Goal: Task Accomplishment & Management: Manage account settings

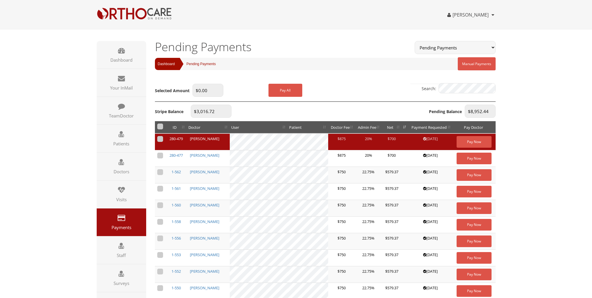
click at [159, 139] on label at bounding box center [160, 139] width 6 height 6
checkbox input "true"
type input "$700.00"
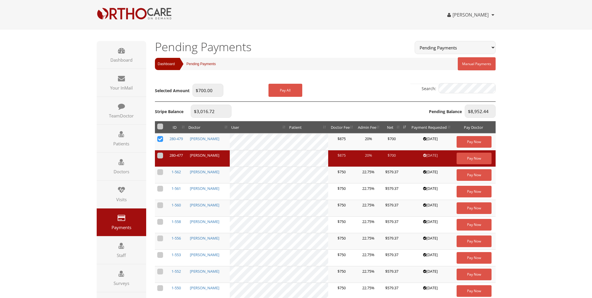
click at [159, 155] on label at bounding box center [160, 156] width 6 height 6
checkbox input "true"
type input "$1,400.00"
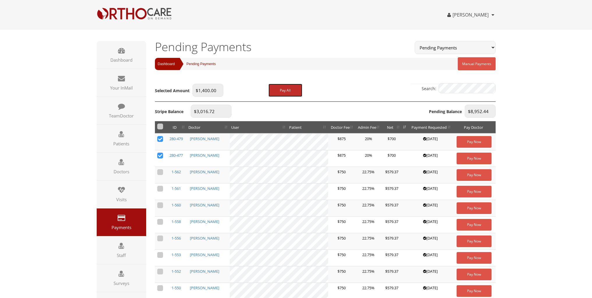
click at [280, 87] on button "Pay All" at bounding box center [285, 90] width 34 height 13
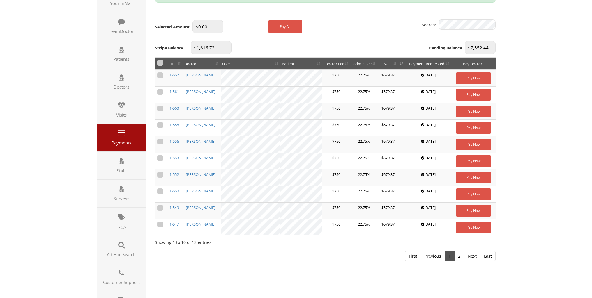
scroll to position [116, 0]
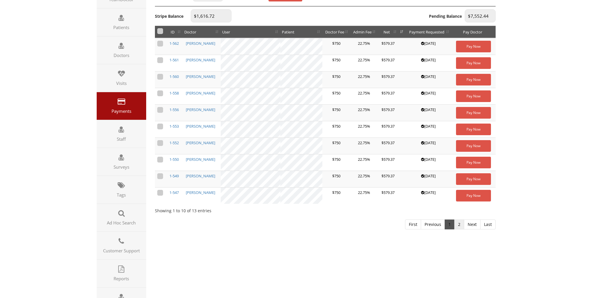
click at [461, 223] on link "2" at bounding box center [459, 225] width 10 height 10
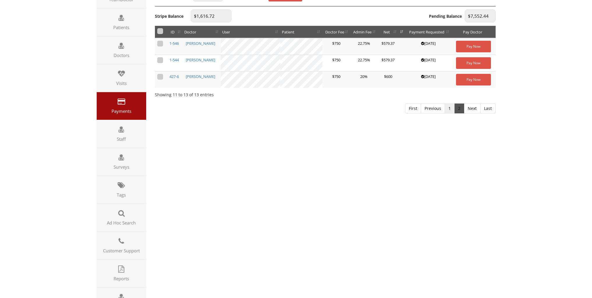
click at [448, 109] on link "1" at bounding box center [449, 109] width 10 height 10
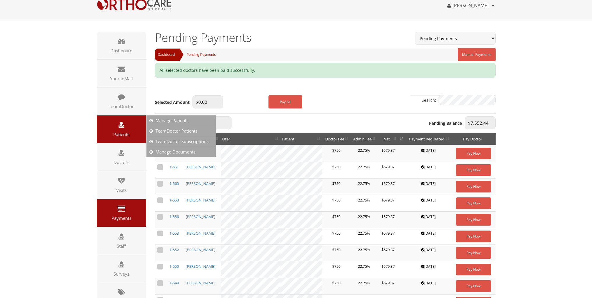
scroll to position [0, 0]
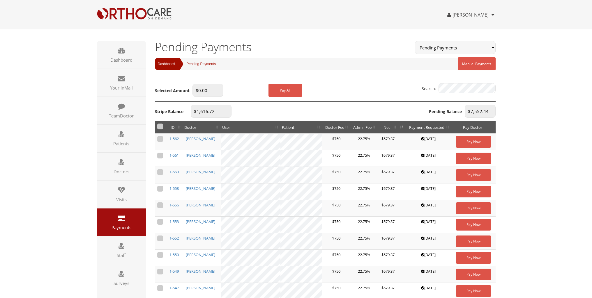
click at [286, 48] on h1 "Pending Payments" at bounding box center [280, 47] width 251 height 12
click at [118, 191] on icon at bounding box center [121, 190] width 7 height 7
click at [118, 219] on icon at bounding box center [122, 217] width 8 height 7
click at [168, 226] on span "HCOD Payments" at bounding box center [172, 224] width 33 height 6
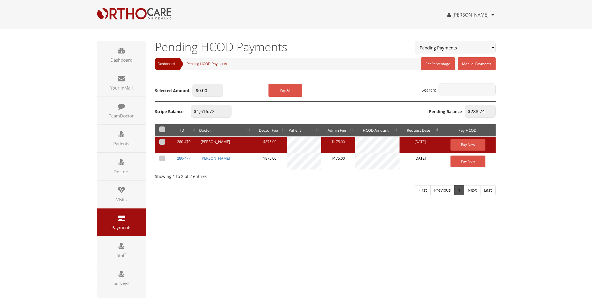
click at [161, 142] on label at bounding box center [162, 142] width 6 height 6
checkbox input "true"
type input "$144.37"
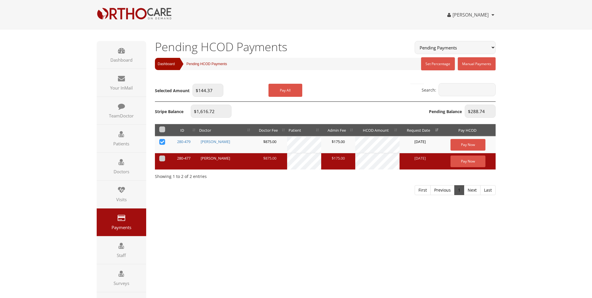
click at [162, 157] on label at bounding box center [162, 159] width 6 height 6
checkbox input "true"
type input "$288.74"
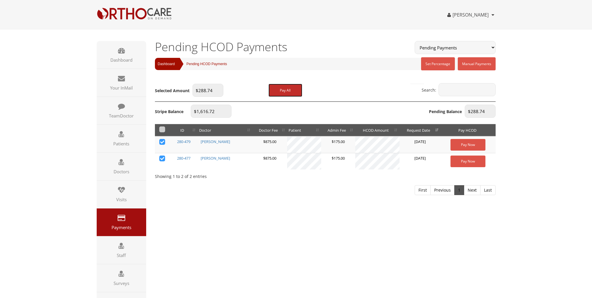
click at [283, 89] on button "Pay All" at bounding box center [285, 90] width 34 height 13
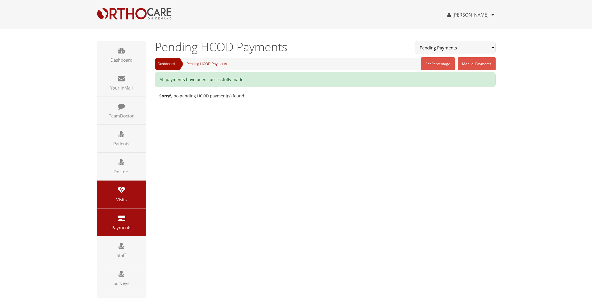
click at [125, 195] on link "Visits" at bounding box center [121, 195] width 49 height 28
